Goal: Information Seeking & Learning: Find specific page/section

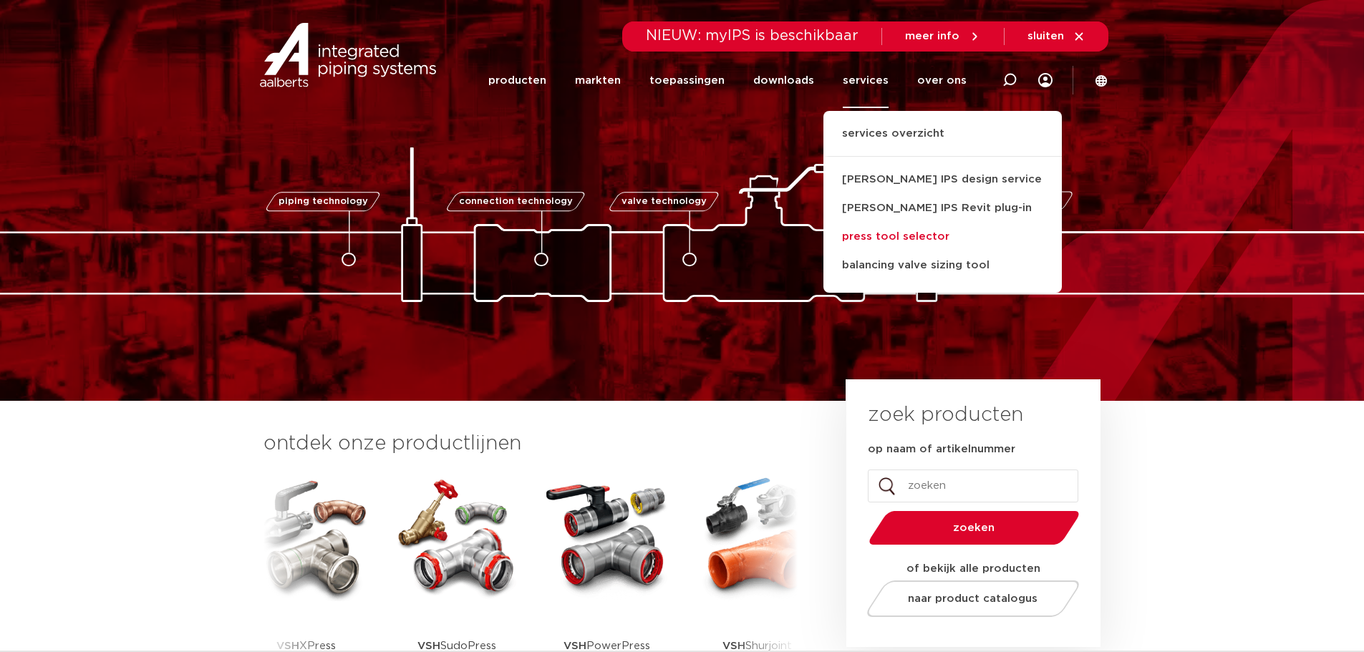
click at [909, 239] on link "press tool selector" at bounding box center [942, 237] width 238 height 29
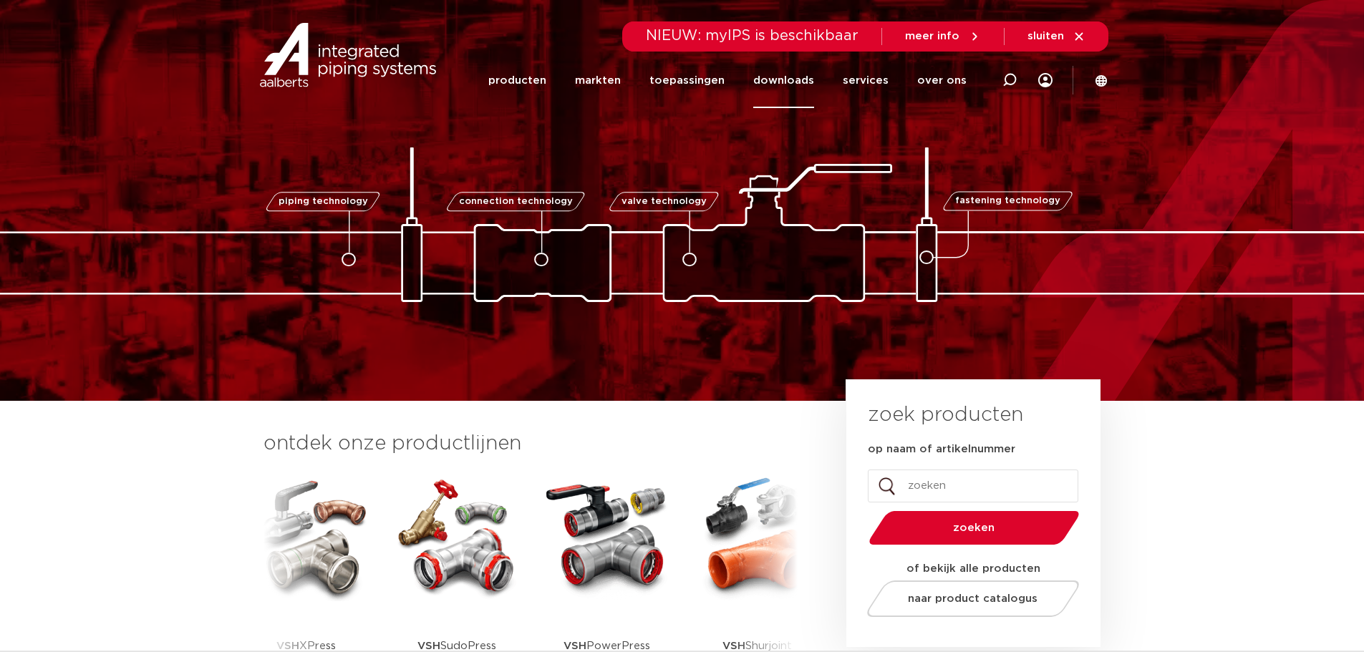
click at [808, 86] on link "downloads" at bounding box center [783, 80] width 61 height 55
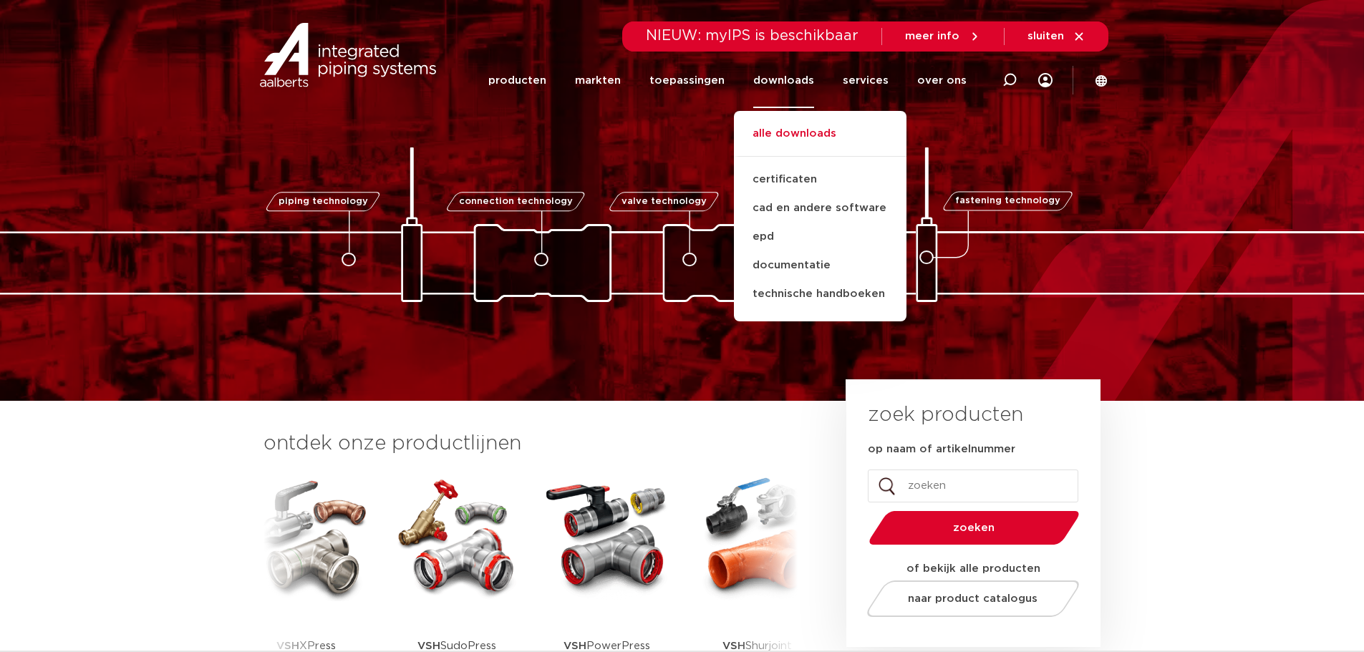
click at [790, 137] on link "alle downloads" at bounding box center [820, 141] width 173 height 32
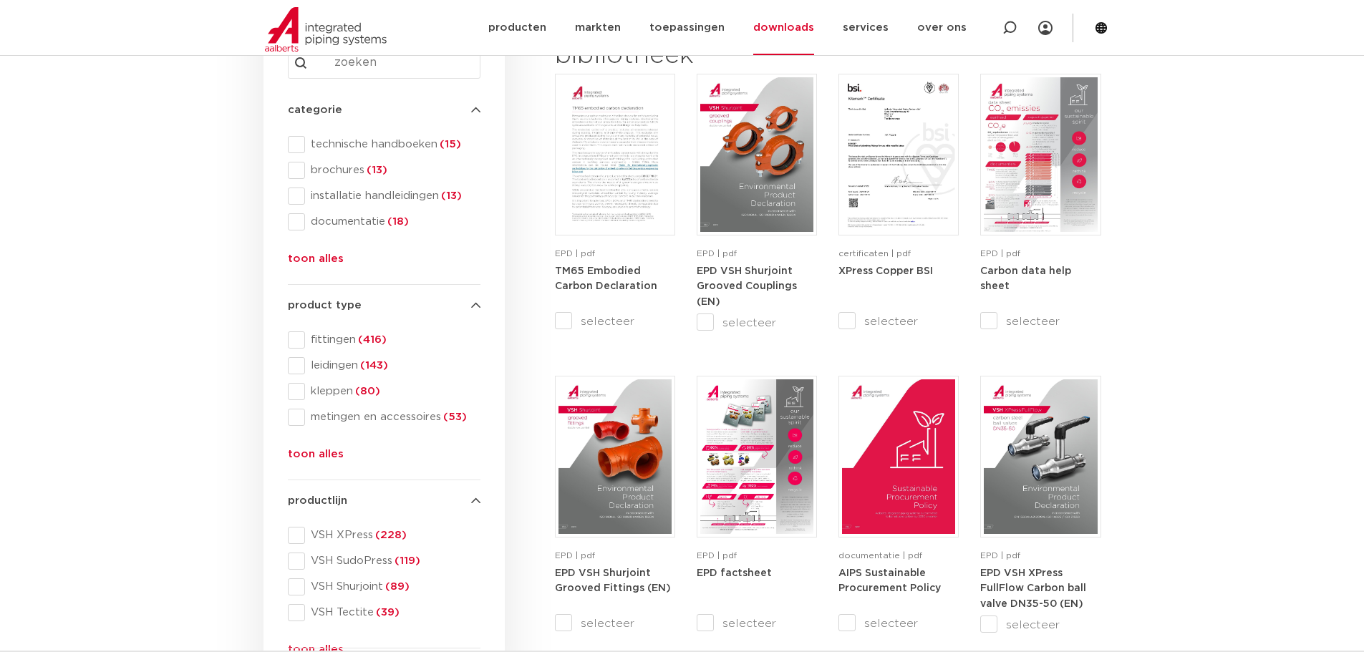
scroll to position [286, 0]
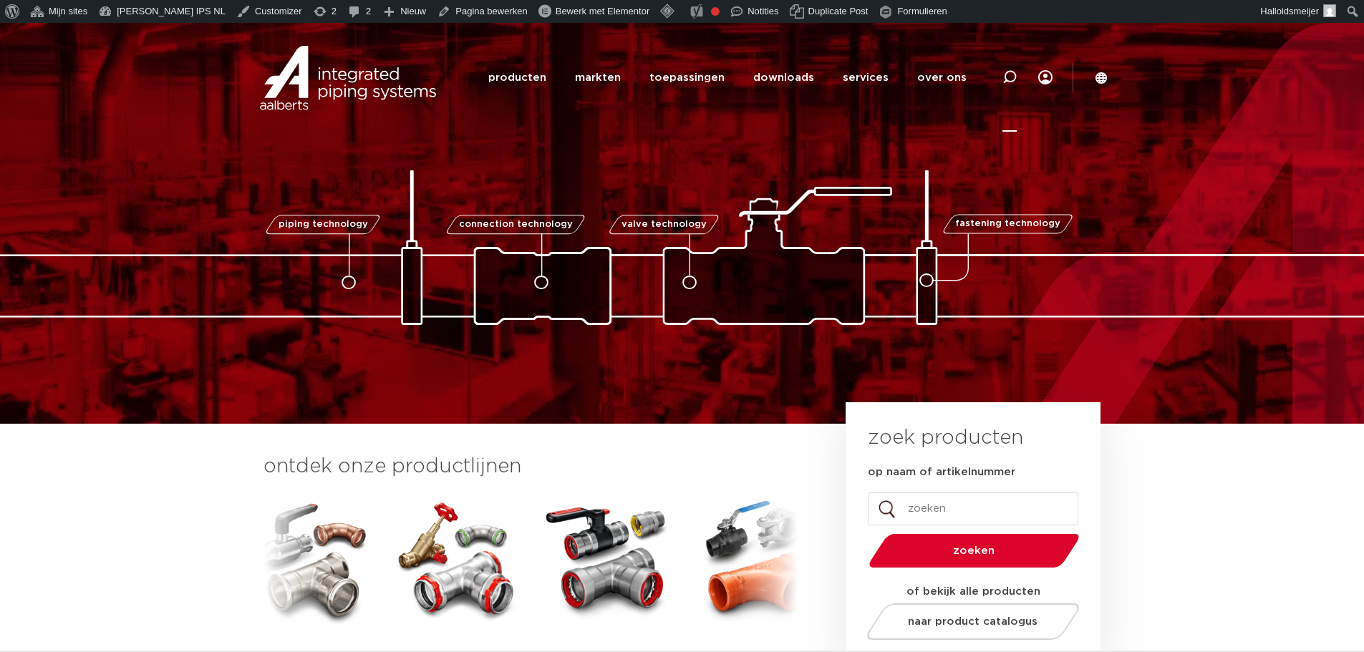
click at [1009, 78] on icon at bounding box center [1009, 77] width 14 height 14
click at [933, 79] on input "Zoeken" at bounding box center [793, 76] width 450 height 29
type input "shurjoint"
click button "Zoeken" at bounding box center [0, 0] width 0 height 0
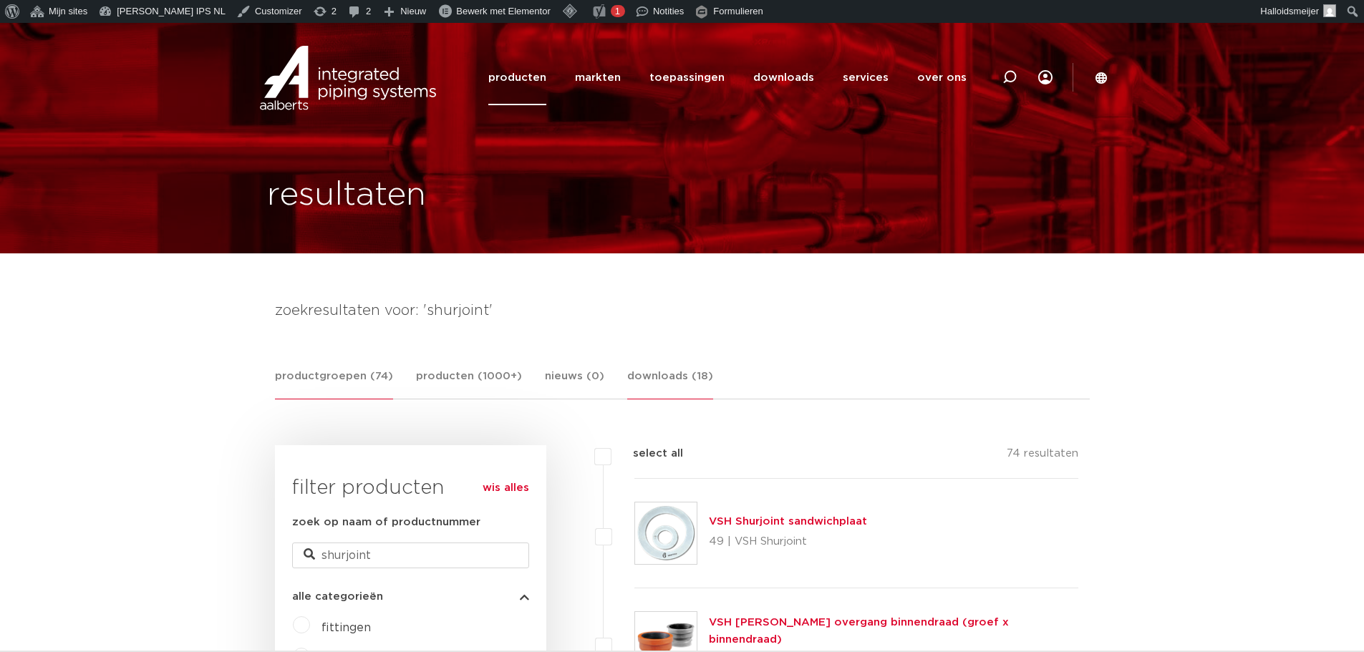
click at [665, 377] on link "downloads (18)" at bounding box center [670, 384] width 86 height 32
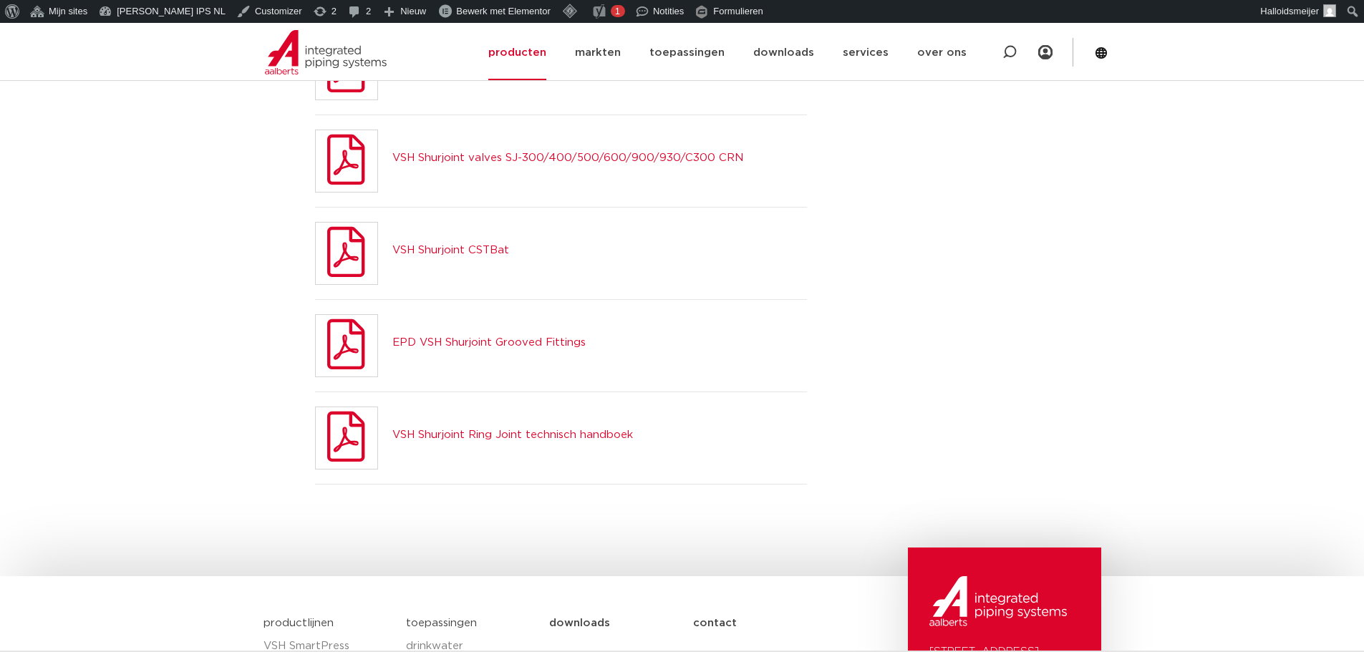
scroll to position [1718, 0]
